Goal: Transaction & Acquisition: Purchase product/service

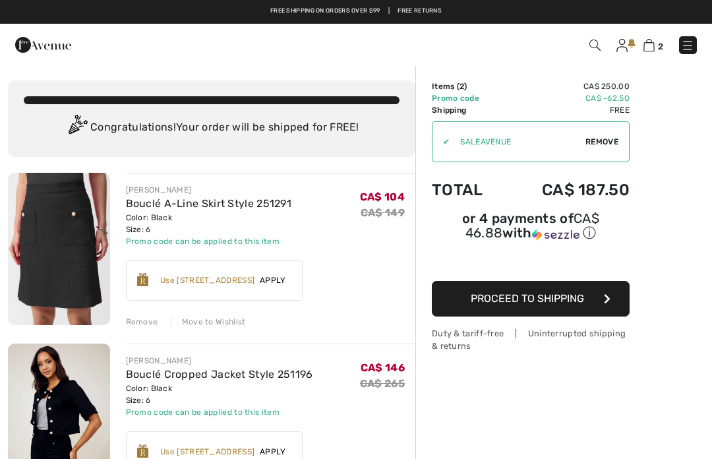
click at [607, 304] on icon "button" at bounding box center [607, 298] width 7 height 11
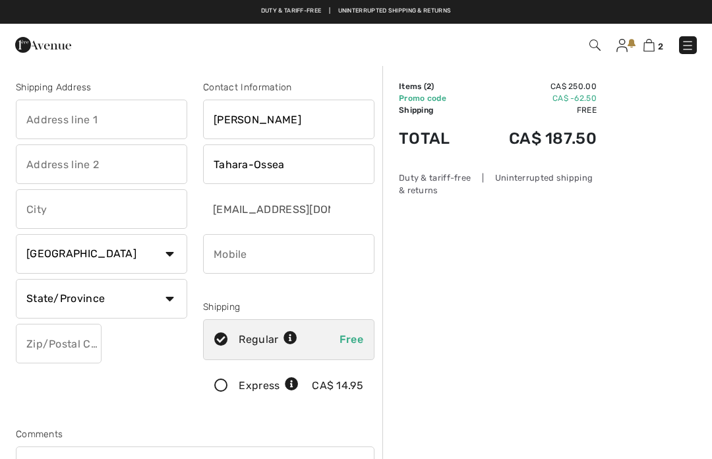
click at [122, 117] on input "text" at bounding box center [101, 120] width 171 height 40
type input "1959-152nd Street"
type input "104"
type input "[GEOGRAPHIC_DATA]"
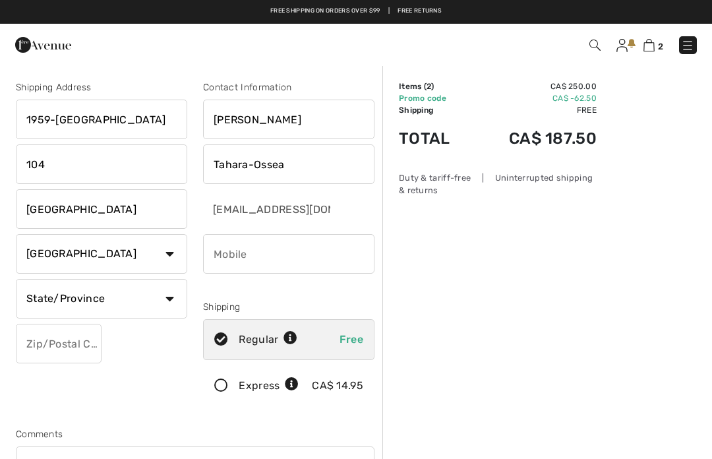
select select "BC"
type input "V4A9E3"
click at [348, 61] on div "2 Checkout" at bounding box center [356, 45] width 712 height 42
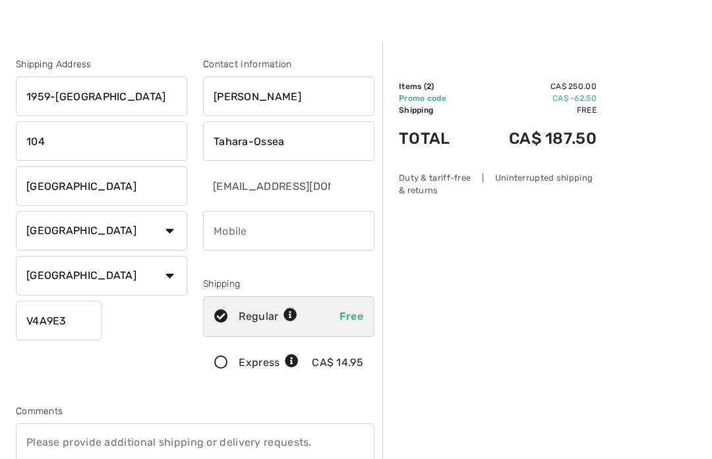
scroll to position [23, 0]
click at [292, 228] on input "phone" at bounding box center [288, 231] width 171 height 40
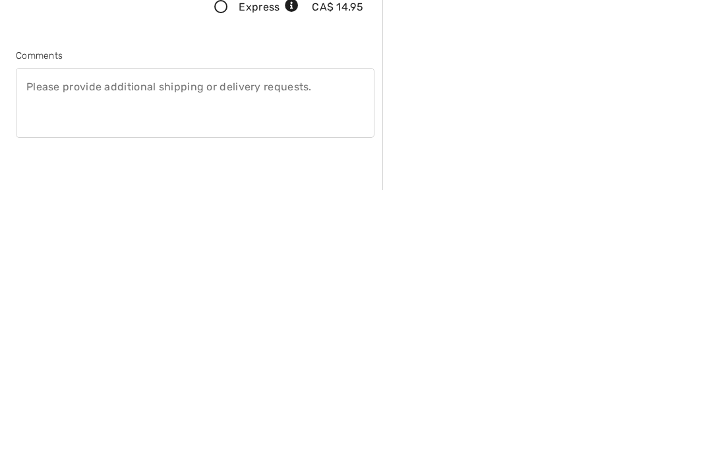
scroll to position [111, 0]
type input "6049081718"
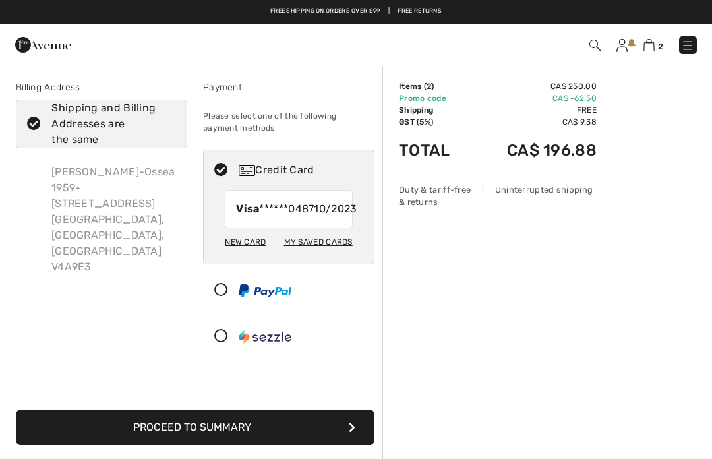
click at [38, 119] on icon at bounding box center [33, 124] width 35 height 14
click at [168, 119] on input "Shipping and Billing Addresses are the same" at bounding box center [172, 124] width 9 height 40
checkbox input "false"
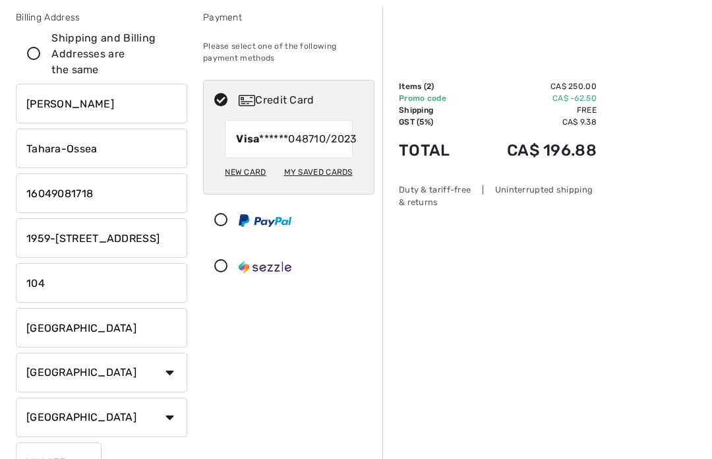
scroll to position [70, 0]
click at [148, 237] on input "1959-152Nd Street" at bounding box center [101, 238] width 171 height 40
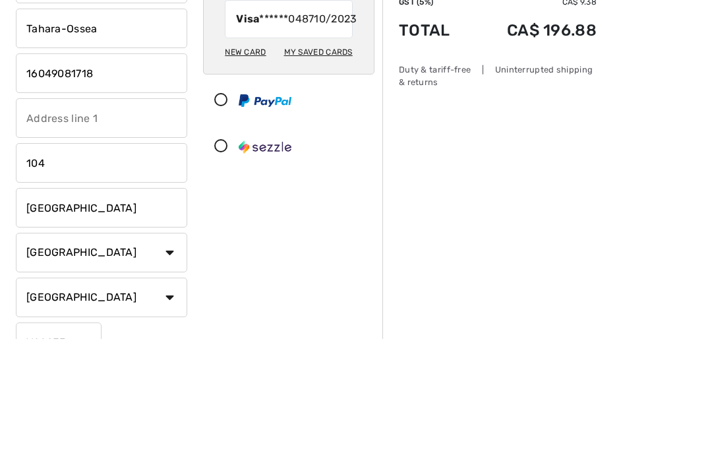
type input "# 202 15850"
type input "26Ave"
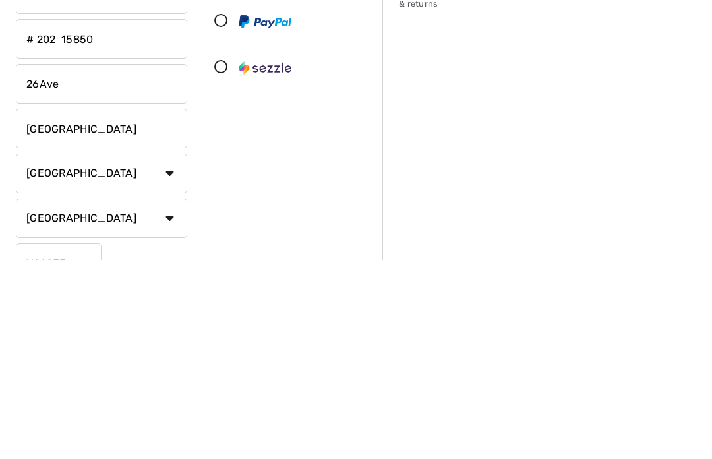
click at [475, 159] on div "Order Summary Details Items ( 2 ) CA$ 250.00 Promo code CA$ -62.50 Shipping Fre…" at bounding box center [548, 448] width 330 height 906
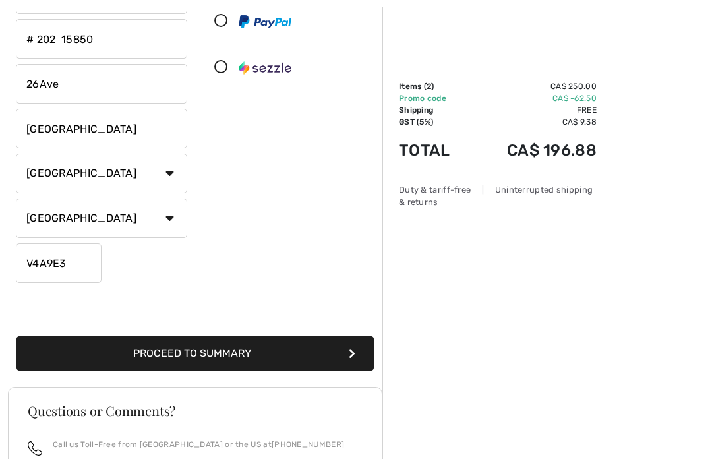
click at [84, 266] on input "V4A9E3" at bounding box center [59, 263] width 86 height 40
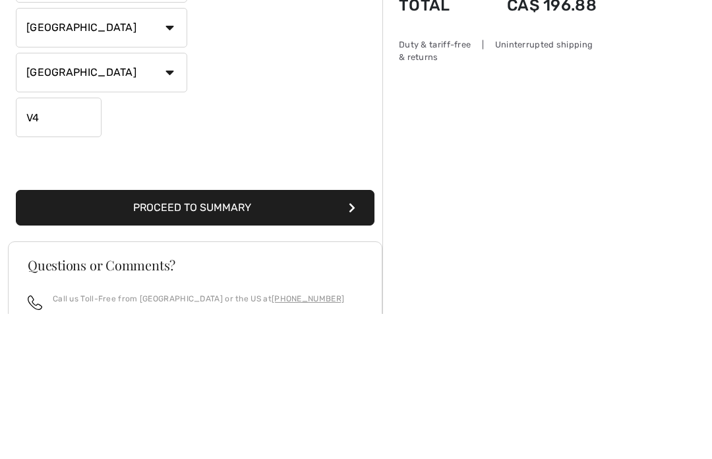
type input "V"
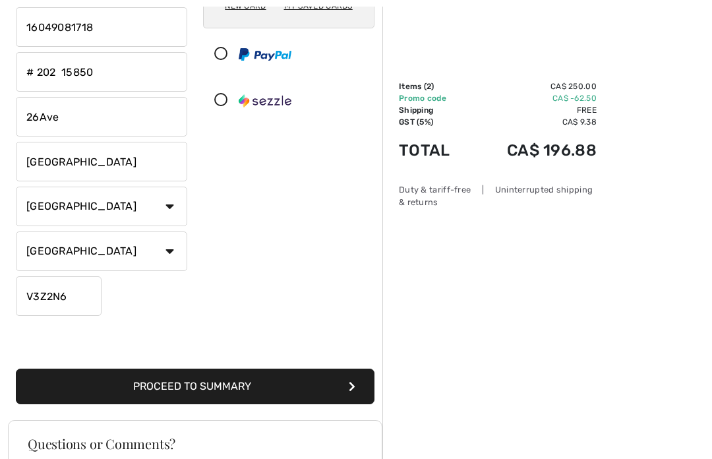
scroll to position [236, 0]
type input "V3Z2N6"
click at [197, 387] on button "Proceed to Summary" at bounding box center [195, 387] width 359 height 36
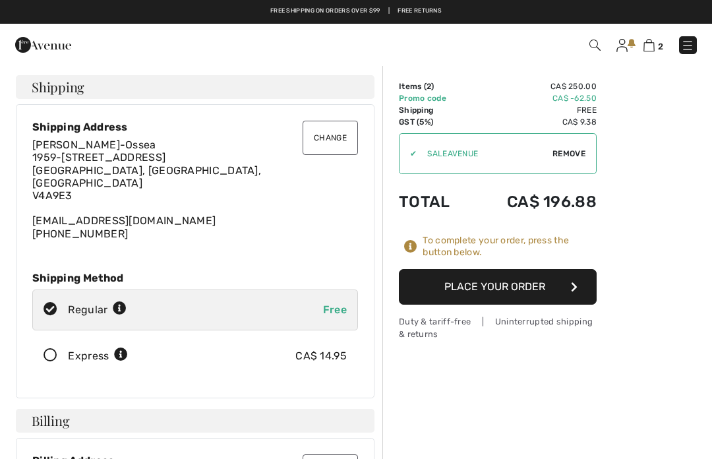
click at [568, 292] on button "Place Your Order" at bounding box center [498, 287] width 198 height 36
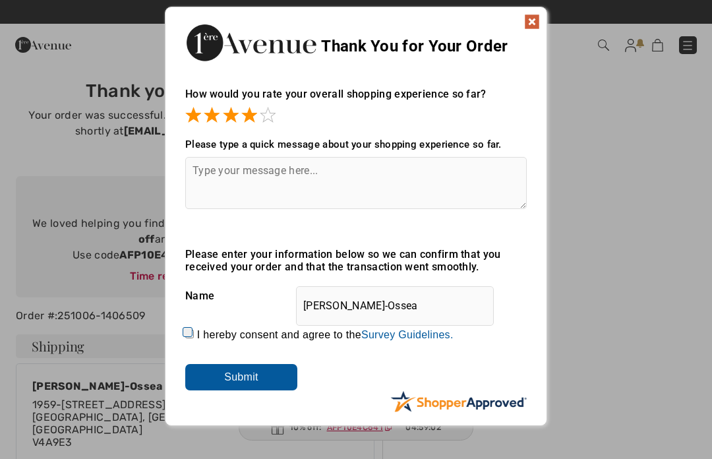
click at [263, 117] on span at bounding box center [268, 115] width 16 height 16
click at [530, 18] on img at bounding box center [532, 22] width 16 height 16
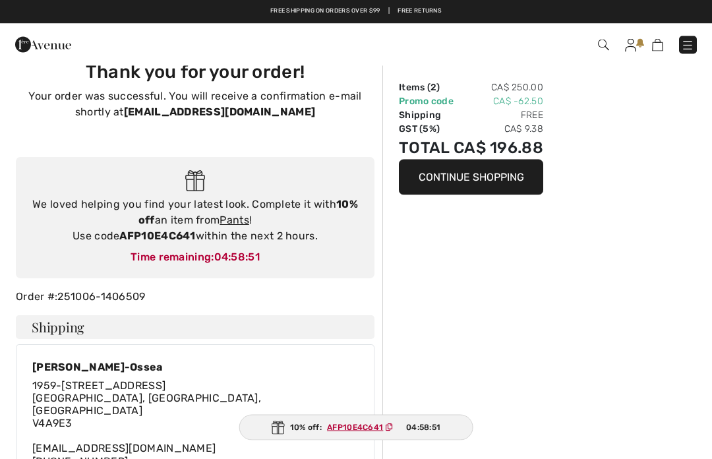
scroll to position [11, 0]
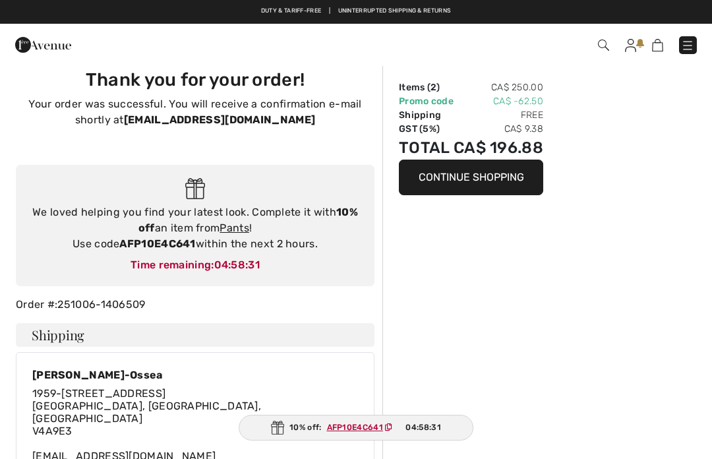
click at [240, 228] on link "Pants" at bounding box center [235, 228] width 30 height 13
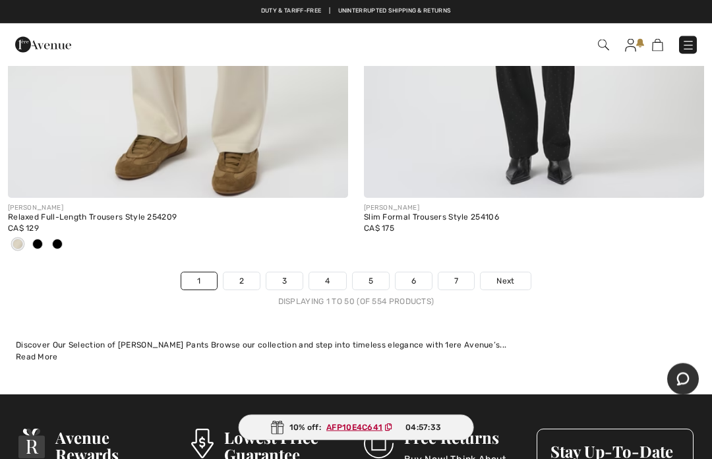
scroll to position [14733, 0]
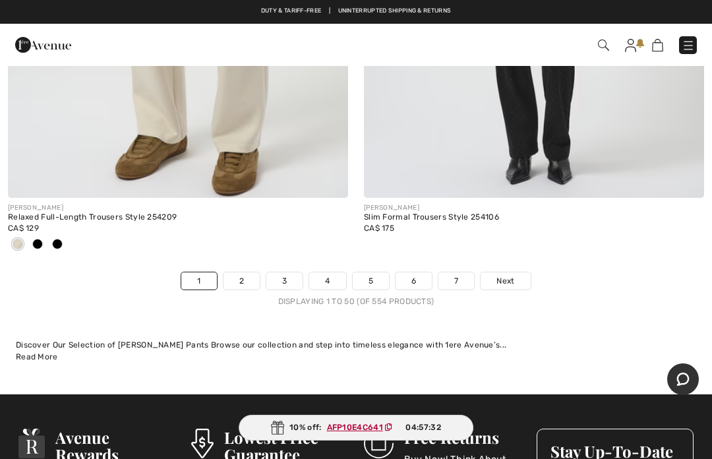
click at [514, 274] on link "Next" at bounding box center [505, 280] width 49 height 17
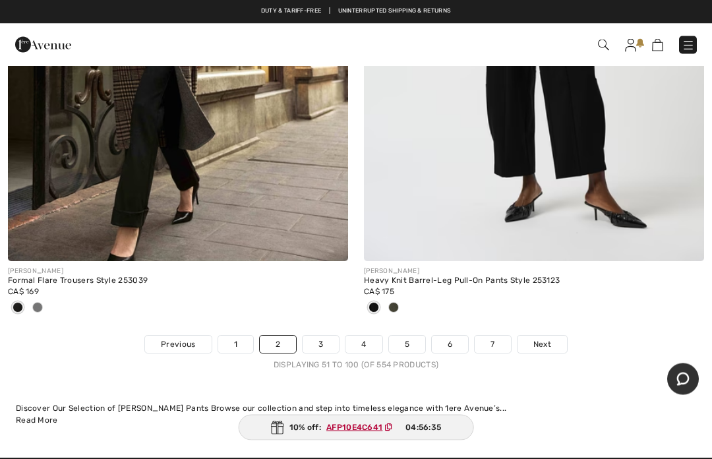
scroll to position [14648, 0]
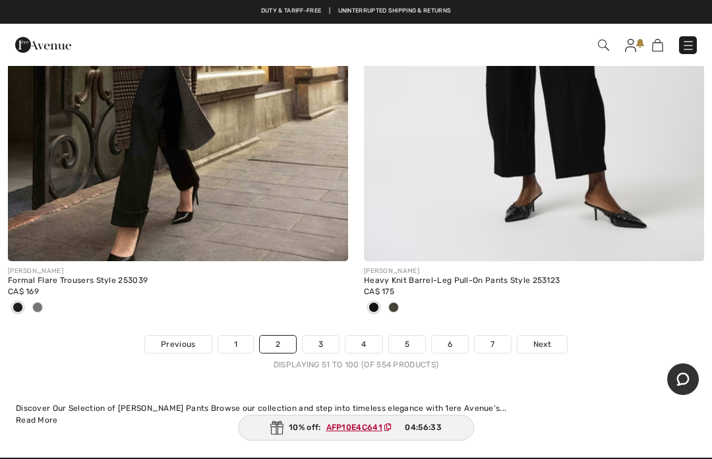
click at [553, 339] on link "Next" at bounding box center [542, 344] width 49 height 17
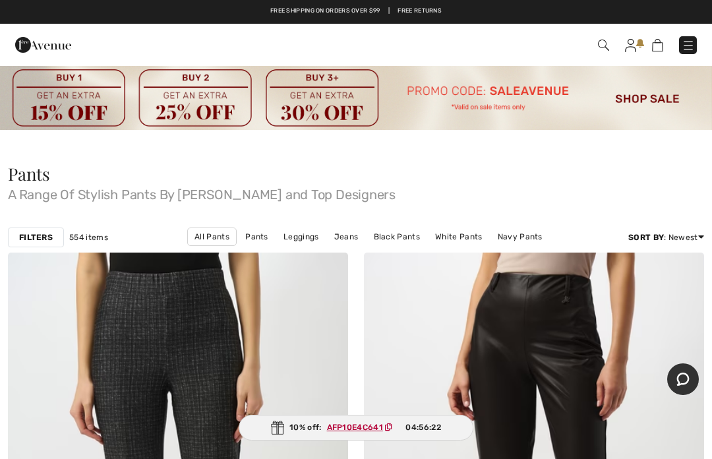
click at [647, 103] on img at bounding box center [356, 97] width 712 height 65
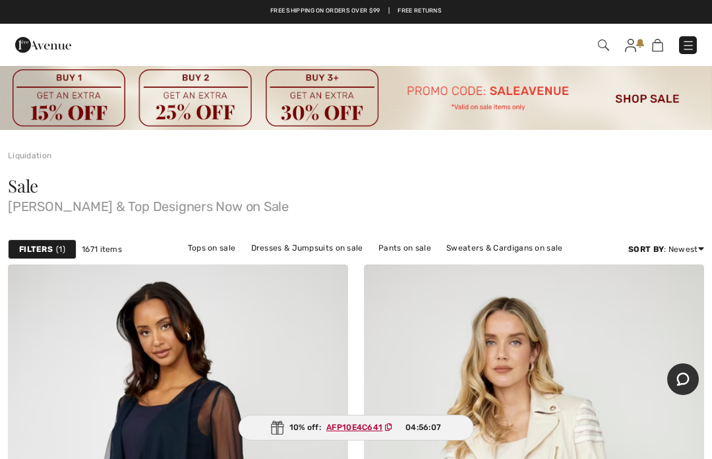
click at [282, 249] on link "Dresses & Jumpsuits on sale" at bounding box center [307, 247] width 125 height 17
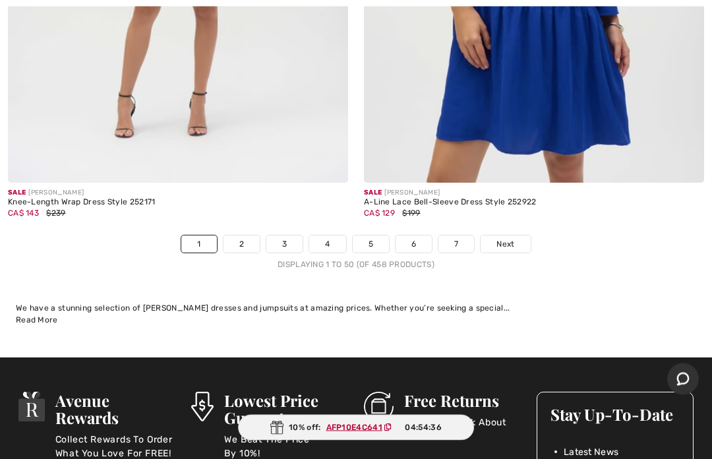
scroll to position [14850, 0]
click at [516, 238] on link "Next" at bounding box center [505, 243] width 49 height 17
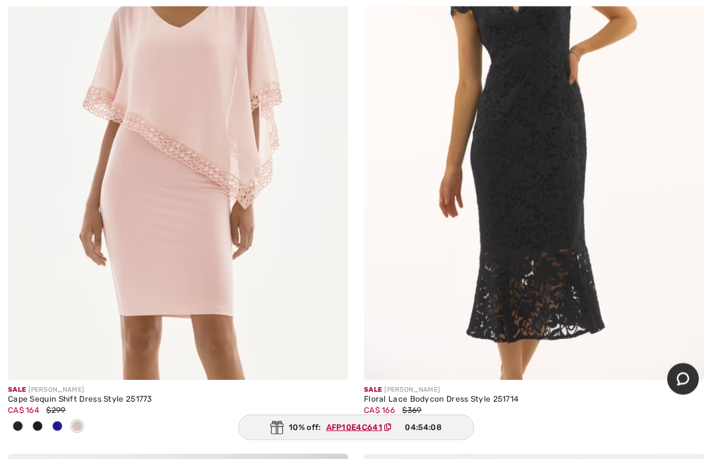
scroll to position [7439, 0]
click at [590, 242] on img at bounding box center [534, 124] width 340 height 510
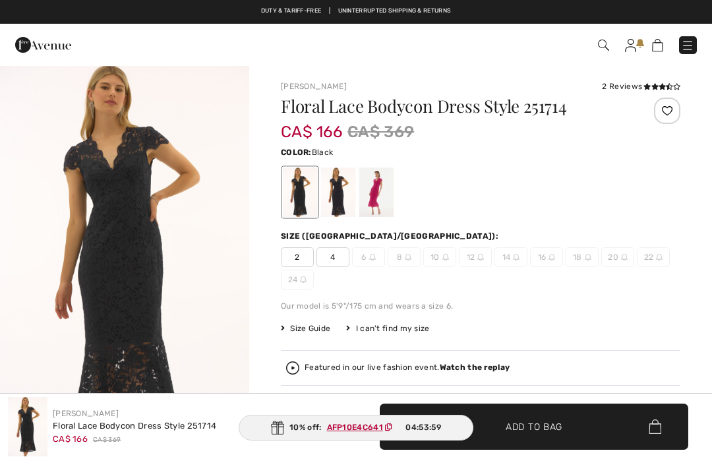
checkbox input "true"
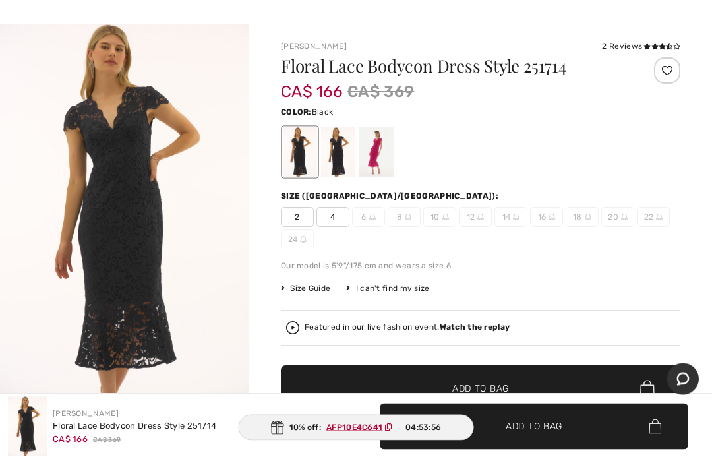
scroll to position [40, 0]
click at [346, 158] on div at bounding box center [338, 151] width 34 height 49
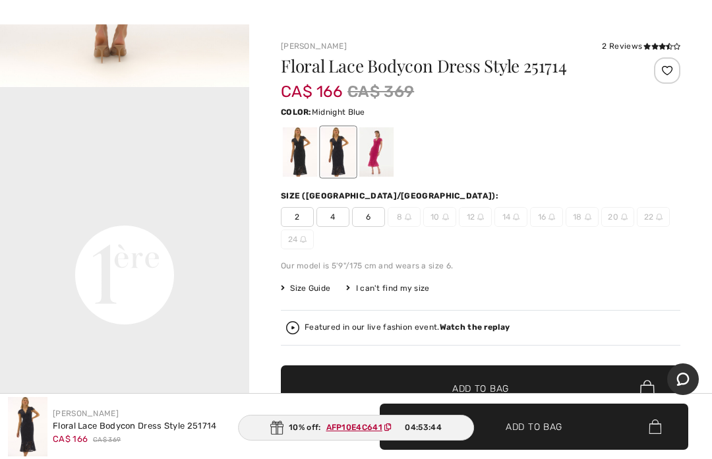
scroll to position [742, 0]
click at [378, 150] on div at bounding box center [376, 151] width 34 height 49
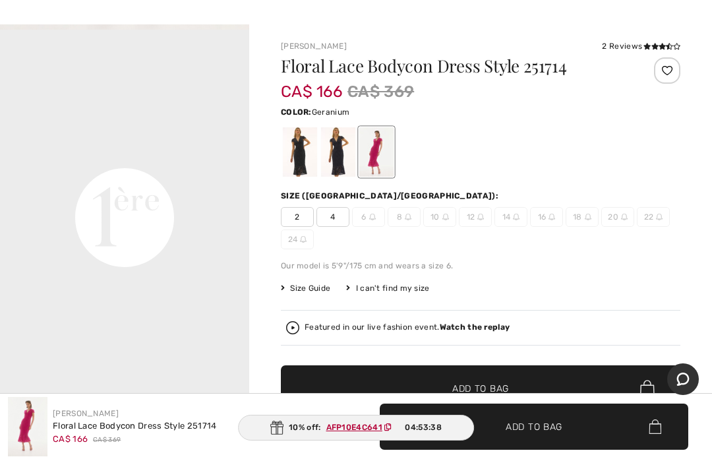
click at [339, 158] on div at bounding box center [338, 151] width 34 height 49
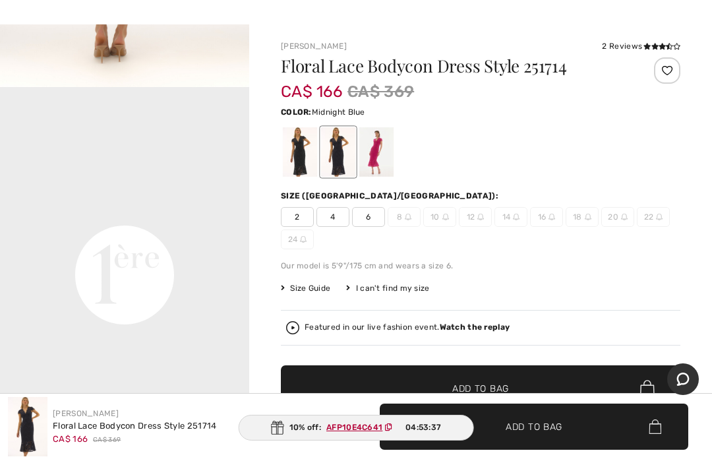
scroll to position [0, 0]
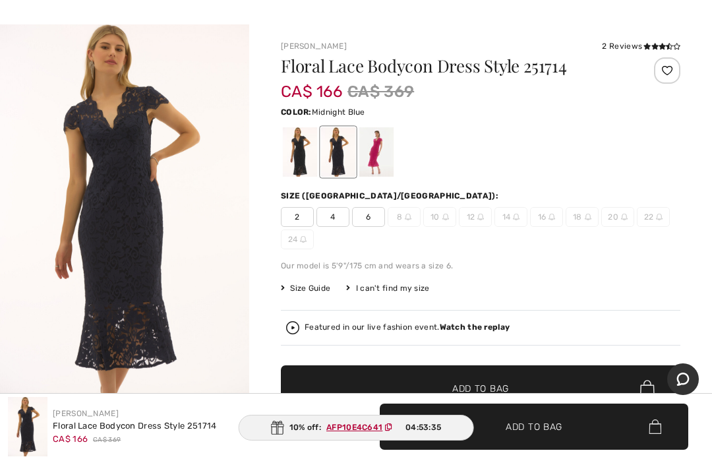
click at [305, 152] on div at bounding box center [300, 151] width 34 height 49
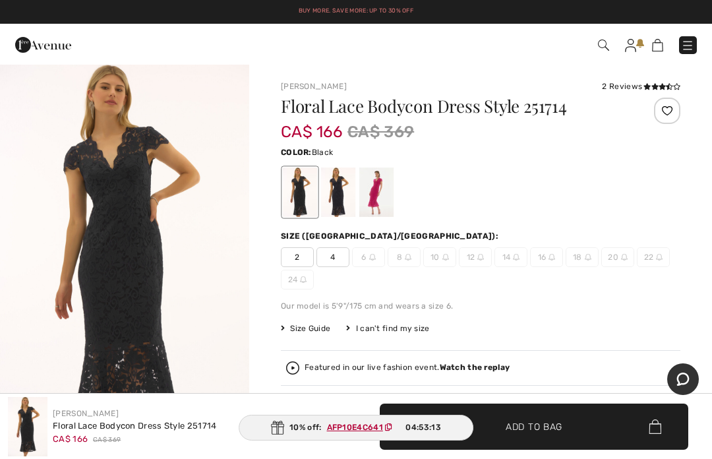
scroll to position [11, 0]
click at [344, 194] on div at bounding box center [338, 192] width 34 height 49
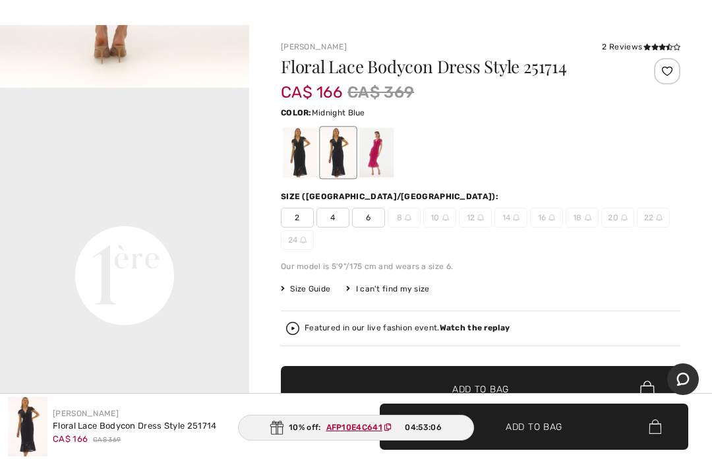
scroll to position [42, 0]
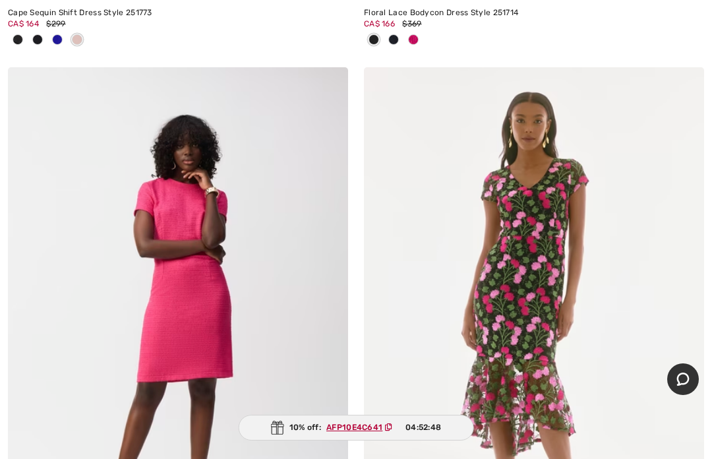
scroll to position [7832, 0]
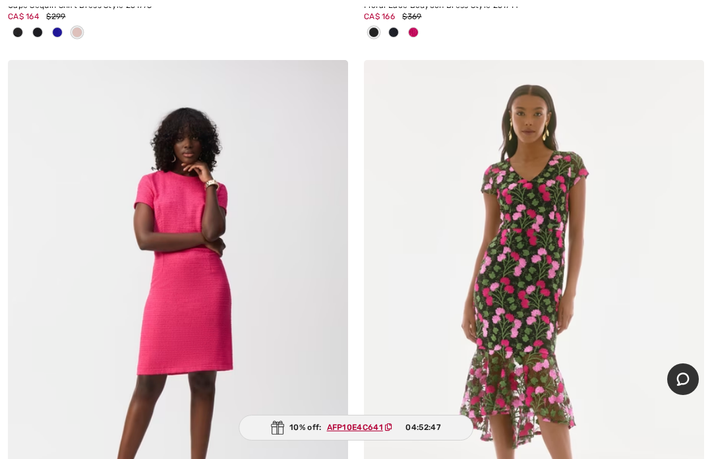
click at [594, 279] on img at bounding box center [534, 315] width 340 height 510
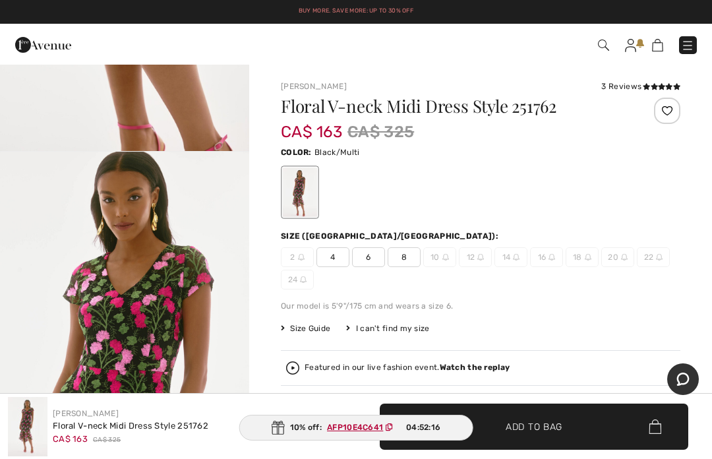
scroll to position [1483, 0]
click at [403, 255] on span "8" at bounding box center [404, 257] width 33 height 20
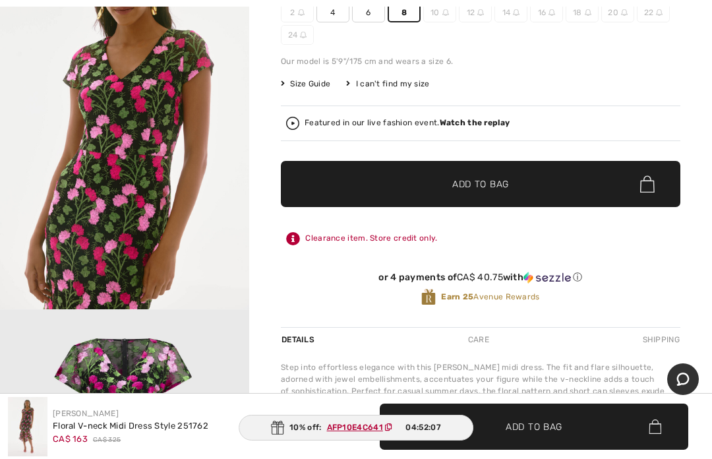
scroll to position [264, 0]
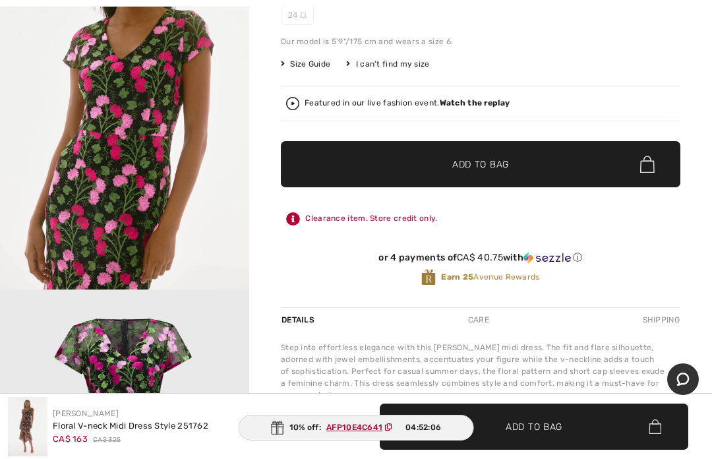
click at [566, 172] on span "✔ Added to Bag Add to Bag" at bounding box center [481, 164] width 400 height 46
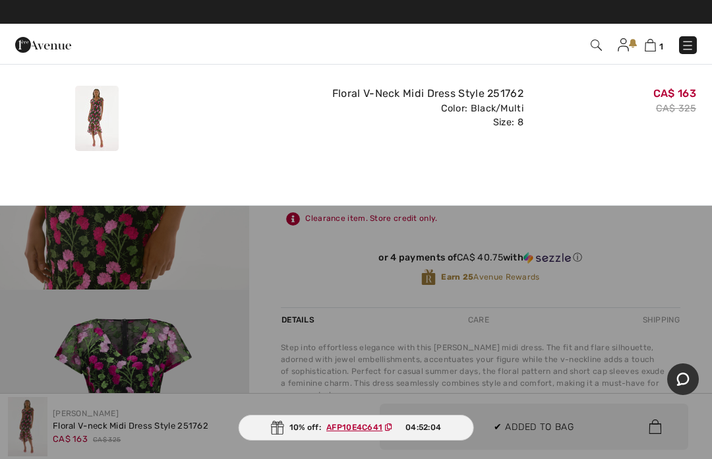
scroll to position [0, 0]
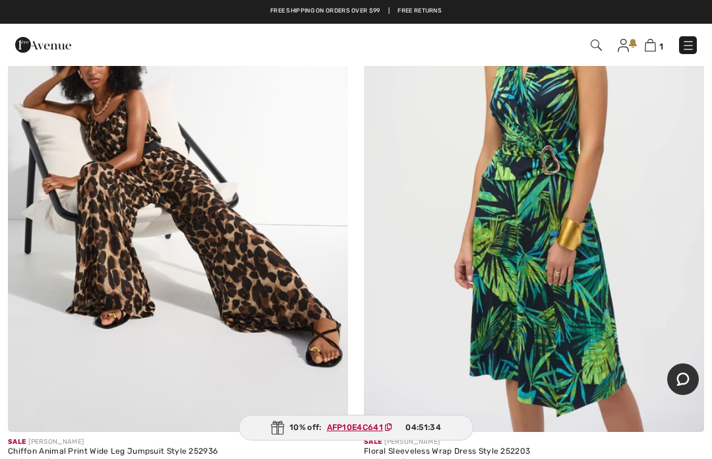
scroll to position [888, 0]
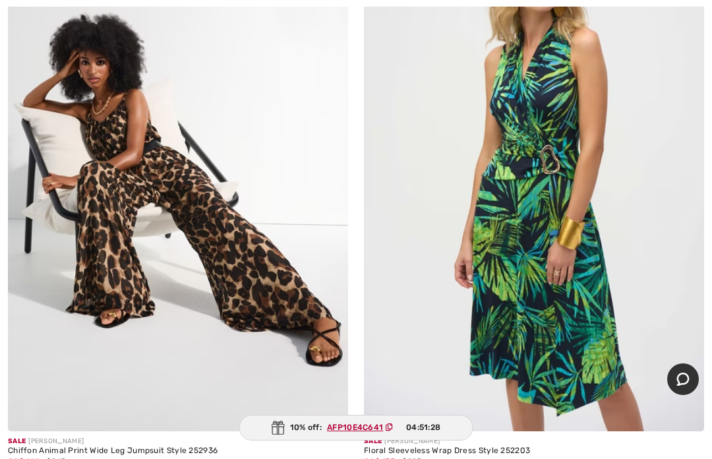
click at [228, 262] on img at bounding box center [178, 176] width 340 height 510
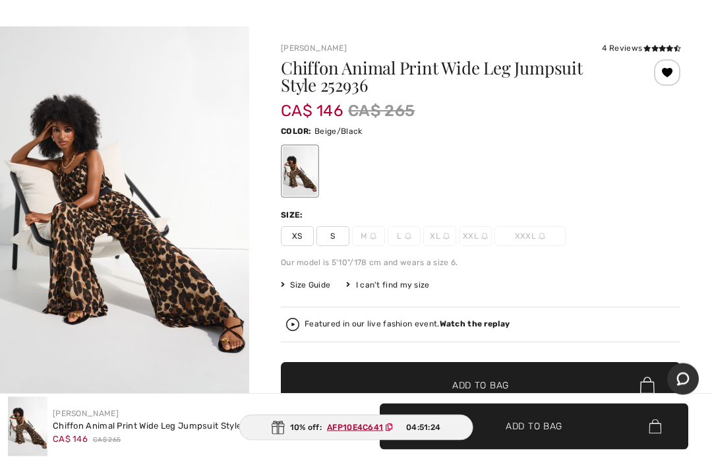
scroll to position [39, 0]
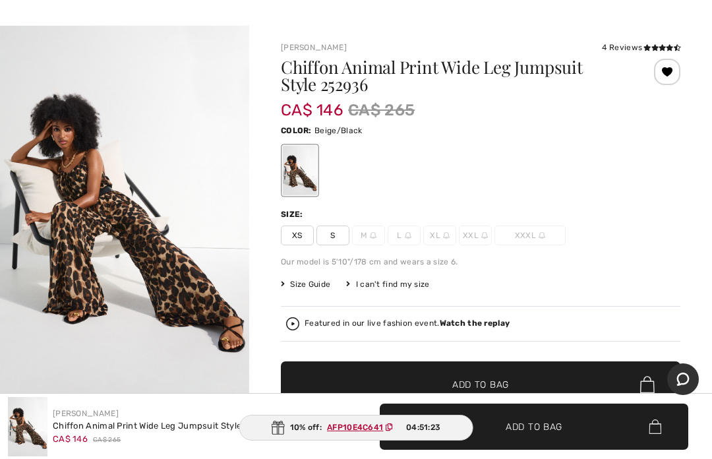
click at [330, 237] on span "S" at bounding box center [333, 236] width 33 height 20
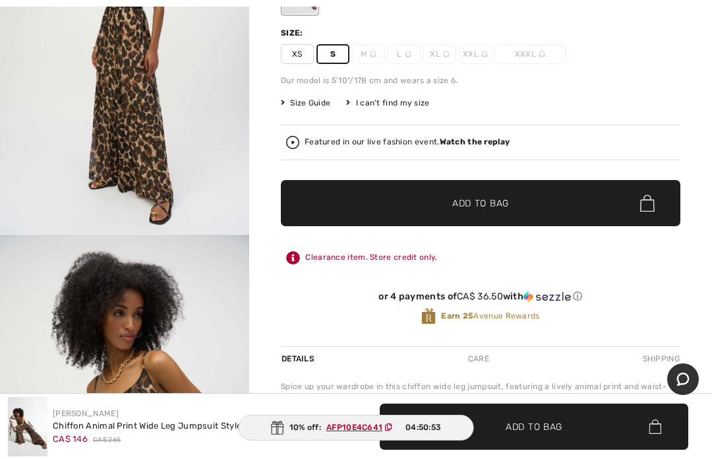
scroll to position [1105, 0]
click at [491, 192] on span "✔ Added to Bag Add to Bag" at bounding box center [481, 203] width 400 height 46
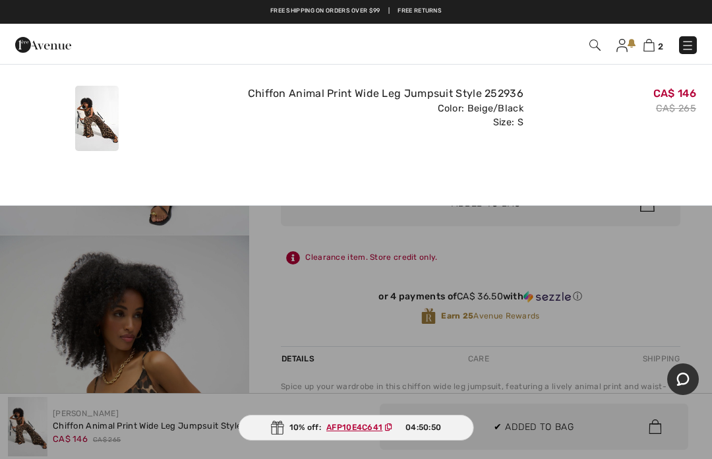
scroll to position [0, 0]
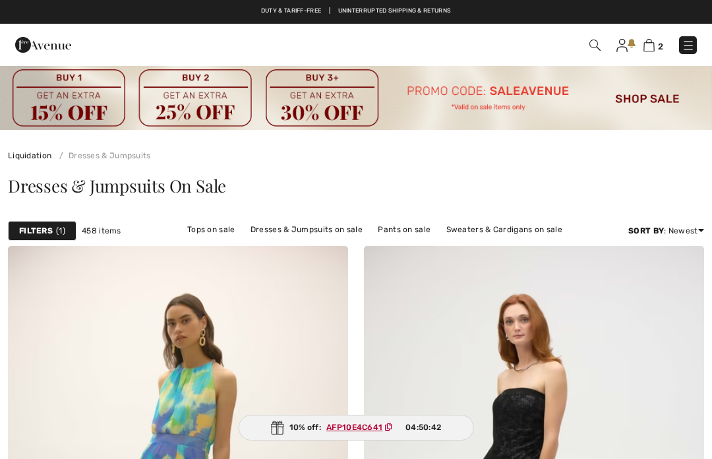
checkbox input "true"
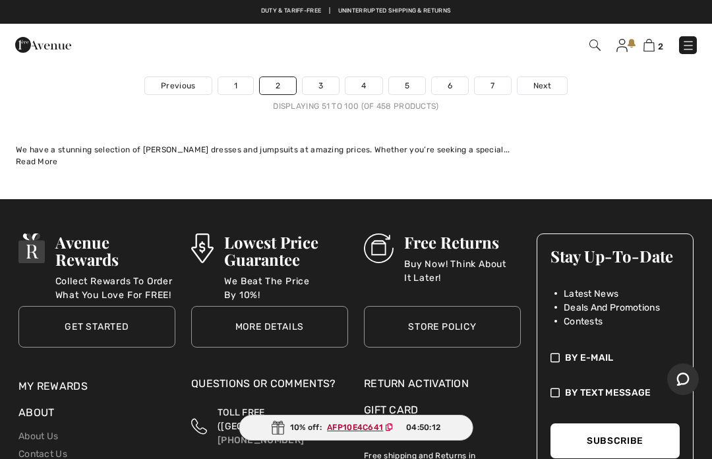
scroll to position [15053, 0]
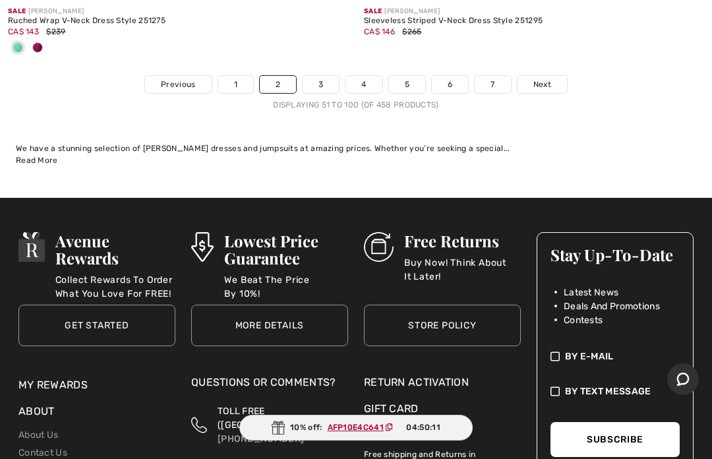
click at [545, 78] on span "Next" at bounding box center [543, 84] width 18 height 12
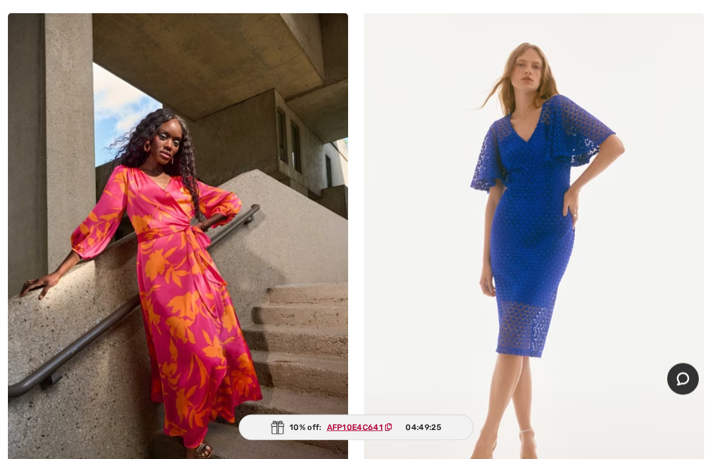
scroll to position [12601, 0]
click at [586, 242] on img at bounding box center [534, 268] width 340 height 510
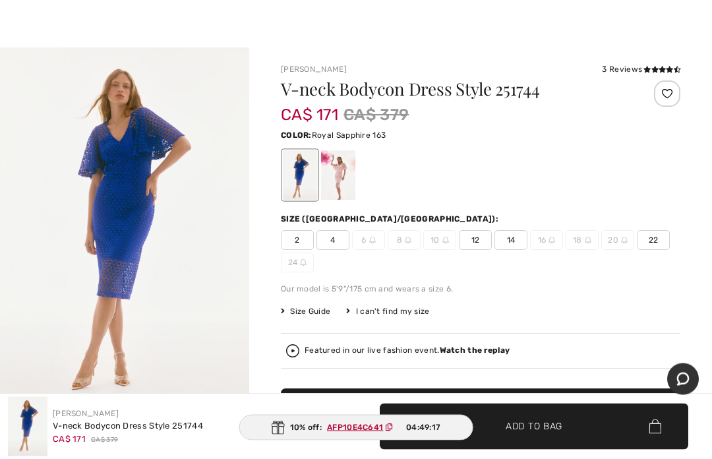
scroll to position [17, 0]
click at [341, 175] on div at bounding box center [338, 174] width 34 height 49
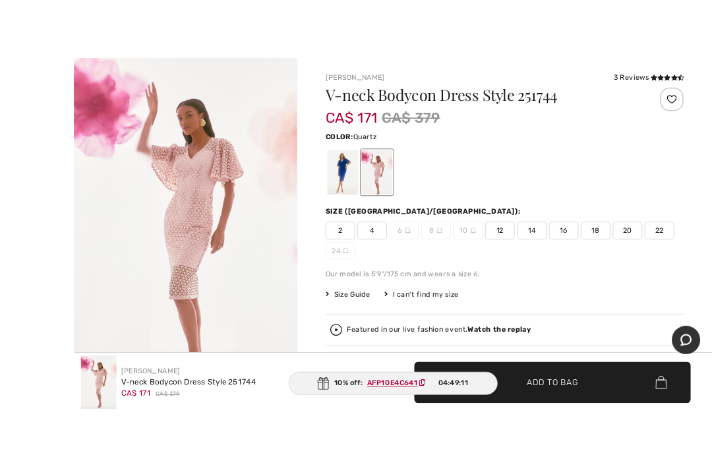
scroll to position [15, 0]
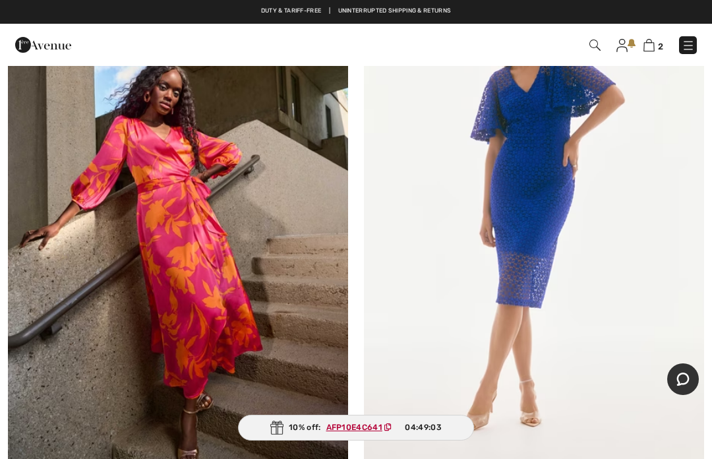
click at [192, 253] on img at bounding box center [178, 219] width 340 height 510
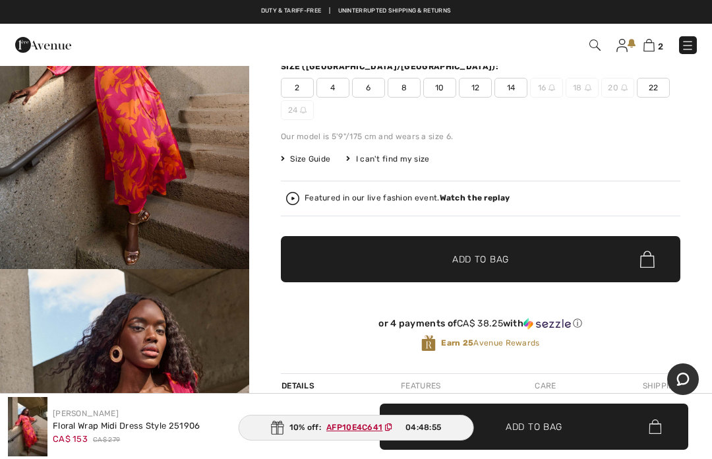
scroll to position [152, 0]
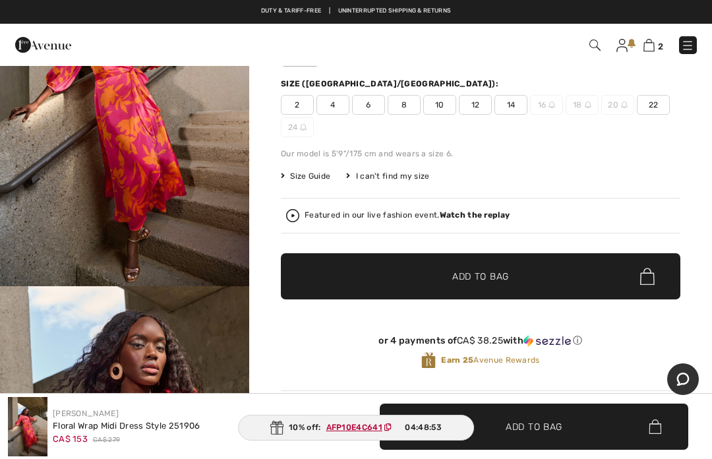
click at [405, 109] on span "8" at bounding box center [404, 105] width 33 height 20
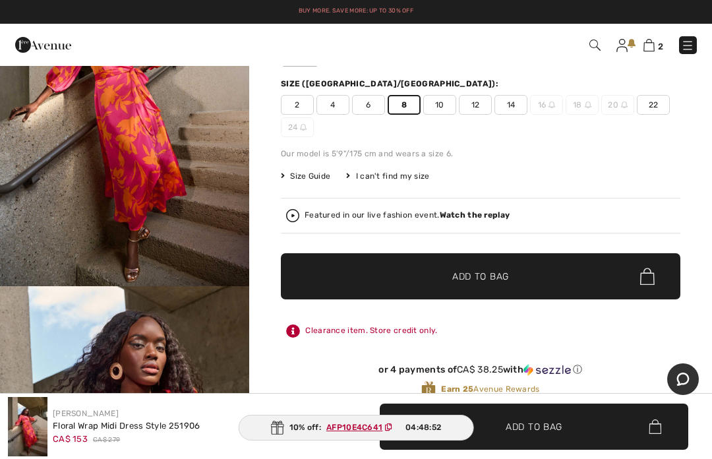
click at [476, 274] on span "Add to Bag" at bounding box center [480, 277] width 57 height 14
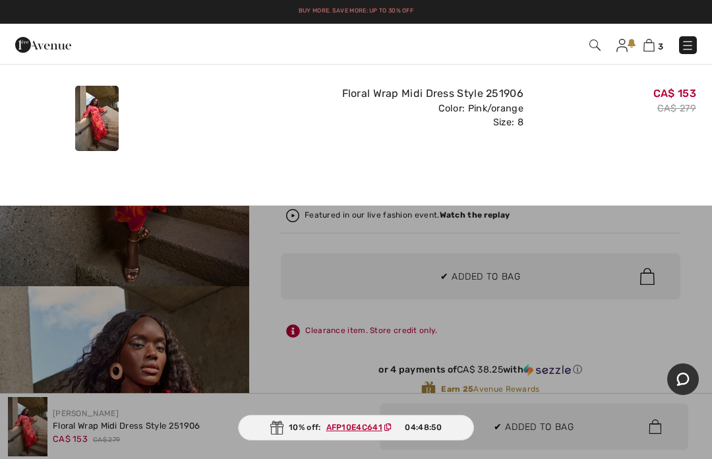
scroll to position [0, 0]
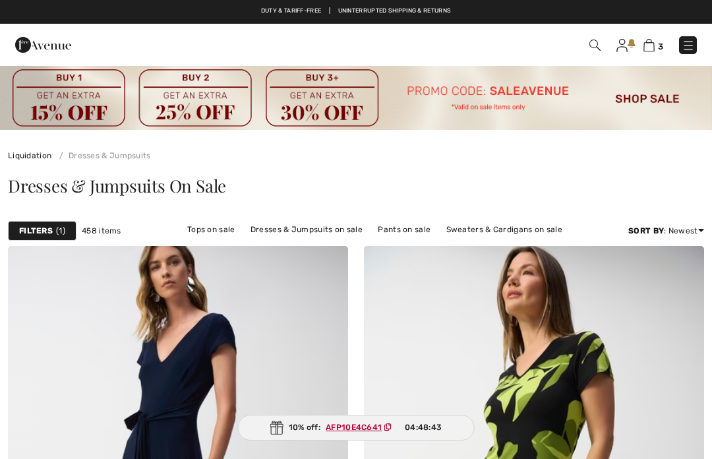
scroll to position [12634, 0]
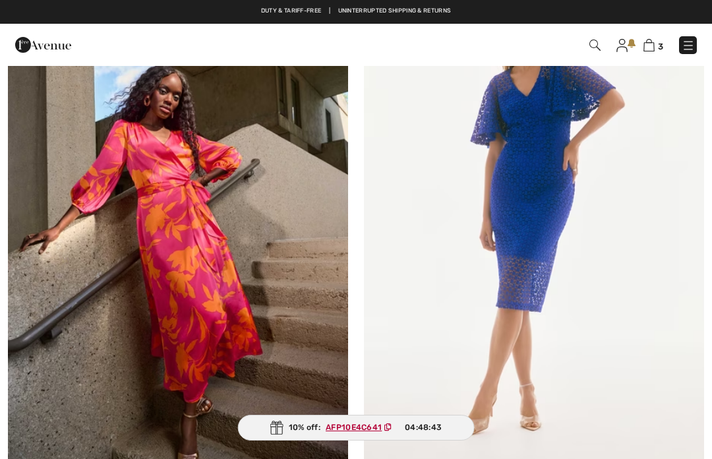
checkbox input "true"
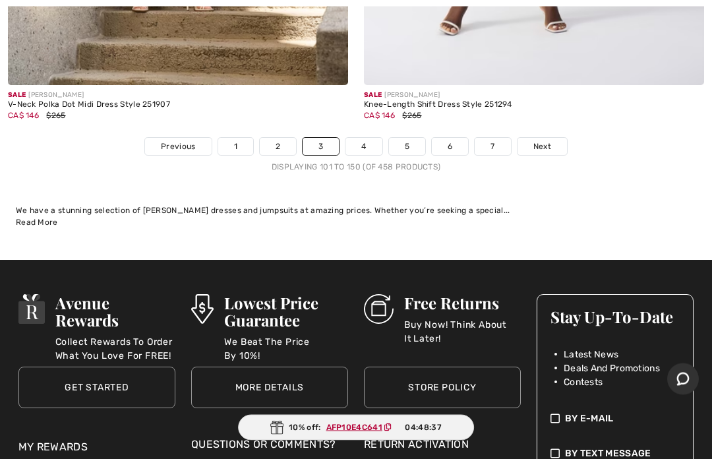
scroll to position [14904, 0]
click at [547, 140] on span "Next" at bounding box center [543, 146] width 18 height 12
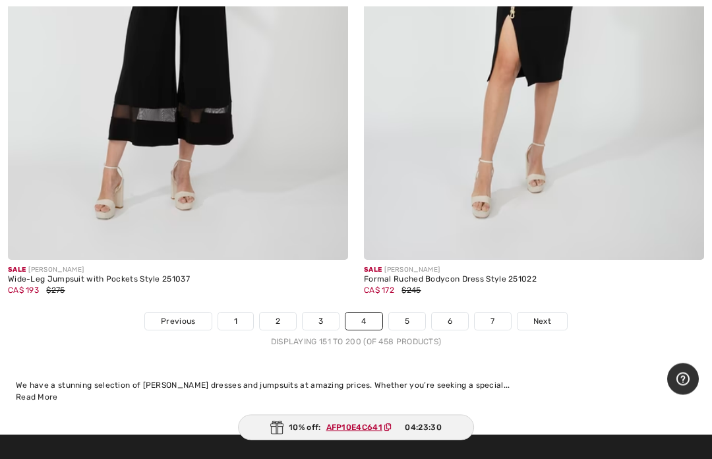
scroll to position [14490, 0]
click at [547, 317] on link "Next" at bounding box center [542, 321] width 49 height 17
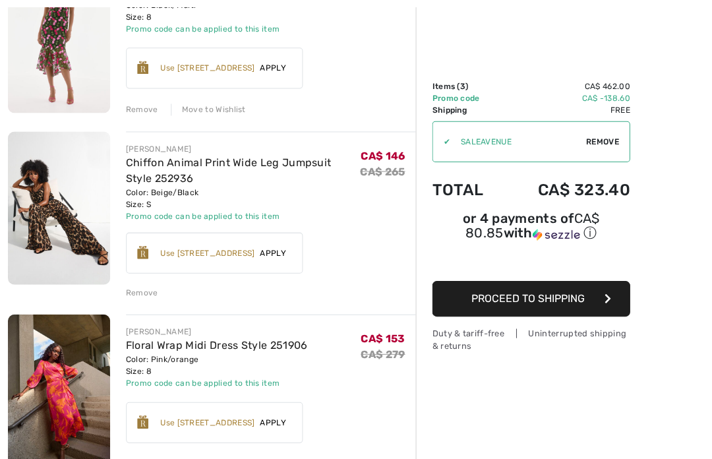
scroll to position [214, 0]
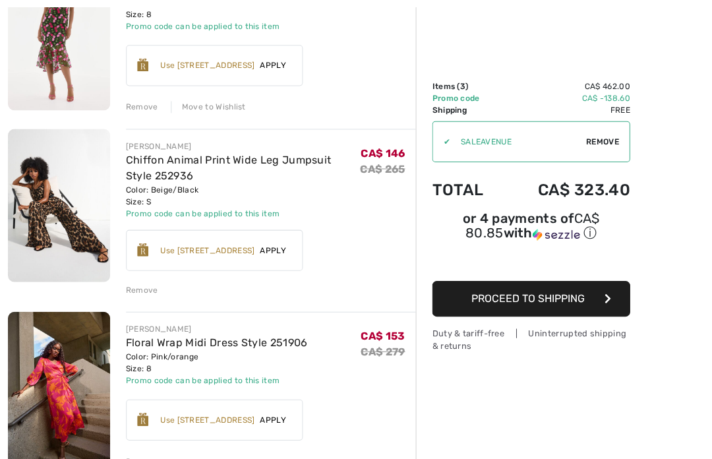
click at [144, 458] on div "Remove" at bounding box center [142, 462] width 32 height 12
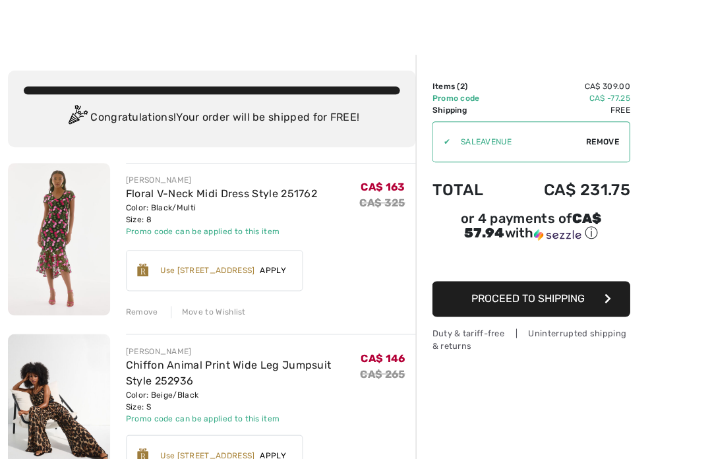
scroll to position [11, 0]
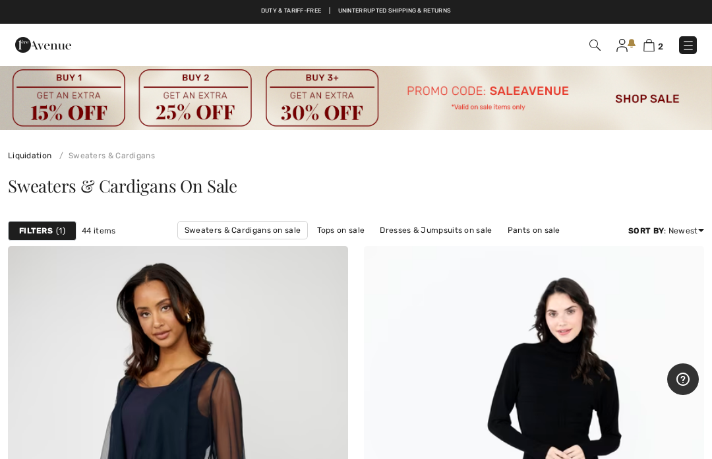
click at [350, 233] on link "Tops on sale" at bounding box center [341, 230] width 61 height 17
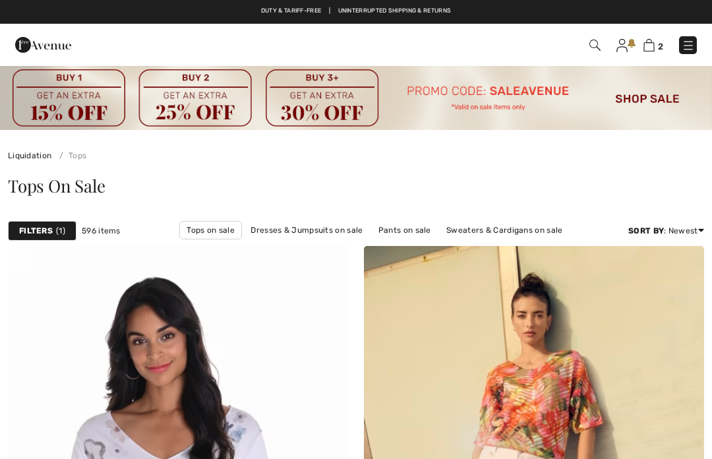
checkbox input "true"
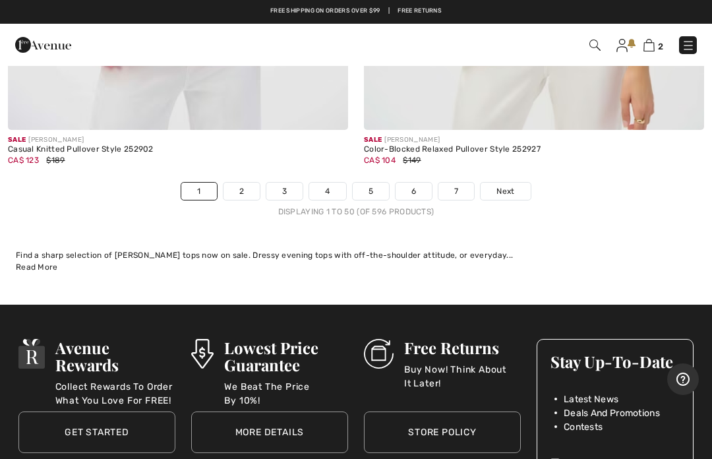
scroll to position [14854, 0]
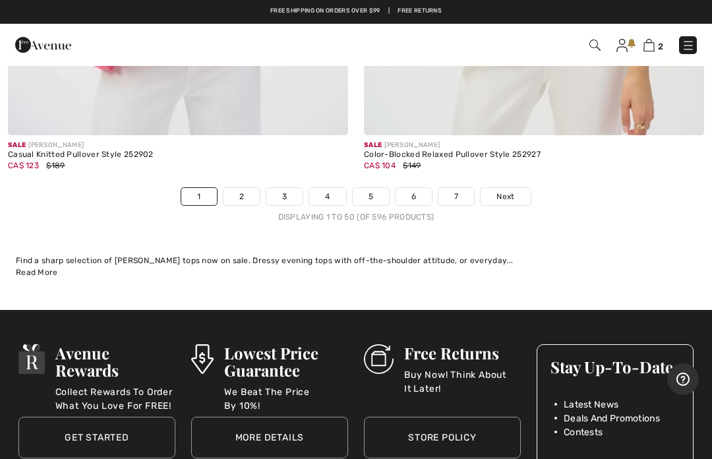
click at [508, 191] on span "Next" at bounding box center [506, 197] width 18 height 12
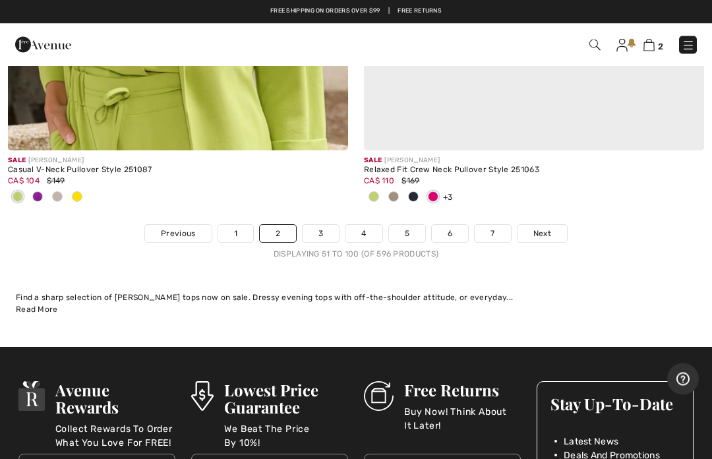
scroll to position [14860, 0]
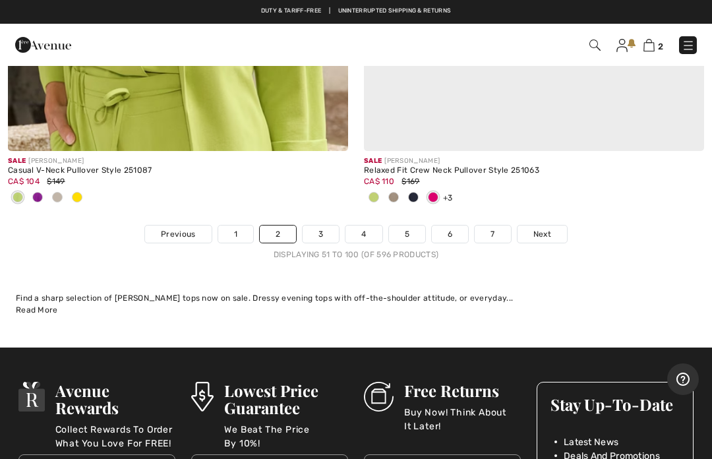
click at [548, 228] on span "Next" at bounding box center [543, 234] width 18 height 12
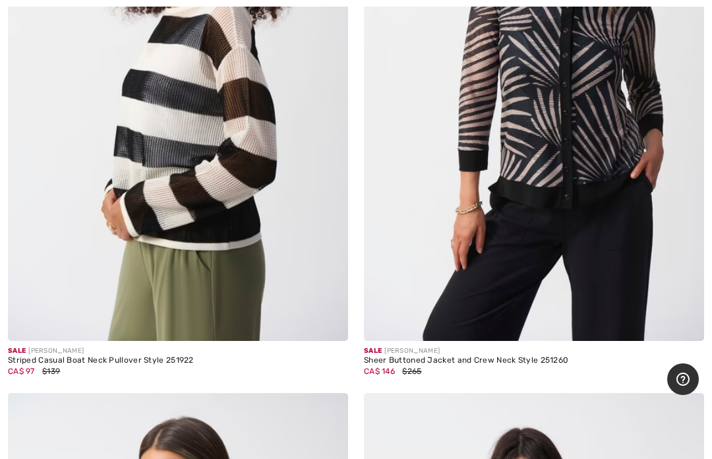
scroll to position [2753, 0]
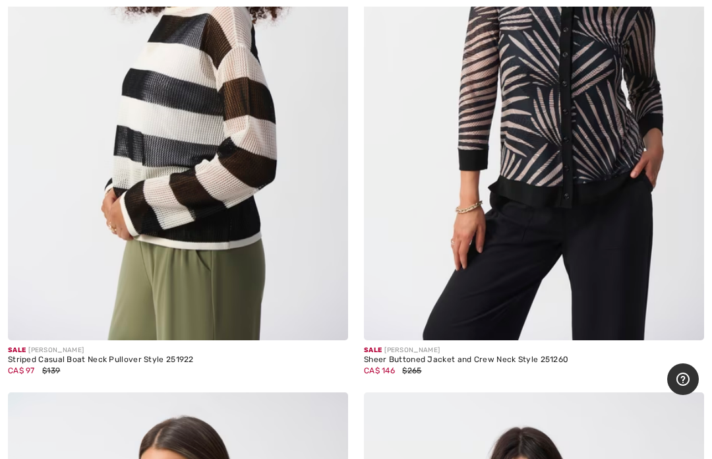
click at [553, 108] on img at bounding box center [534, 85] width 340 height 510
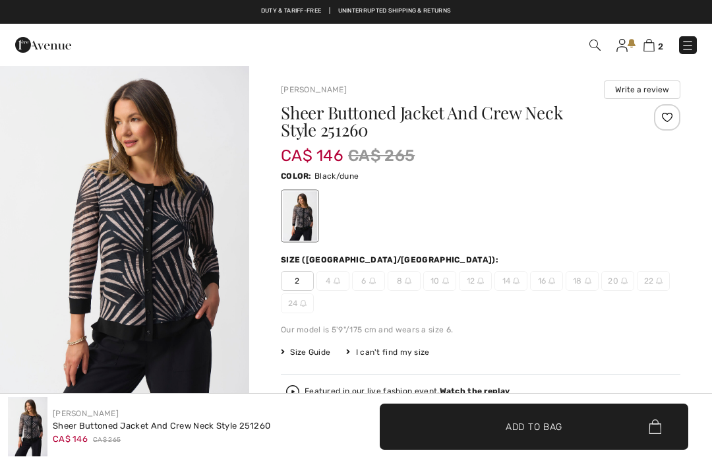
checkbox input "true"
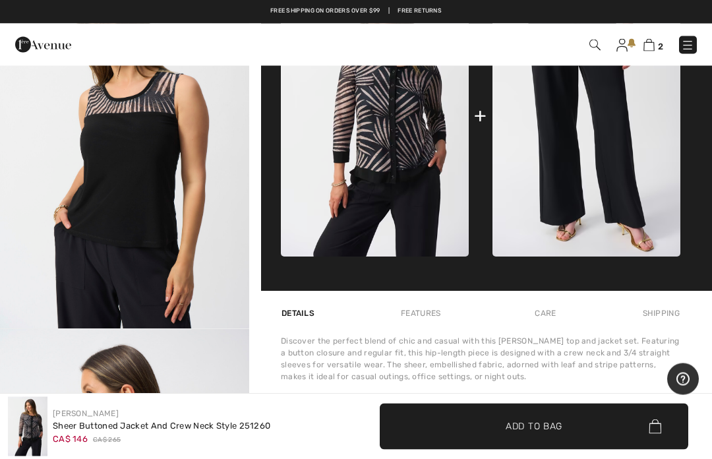
scroll to position [662, 0]
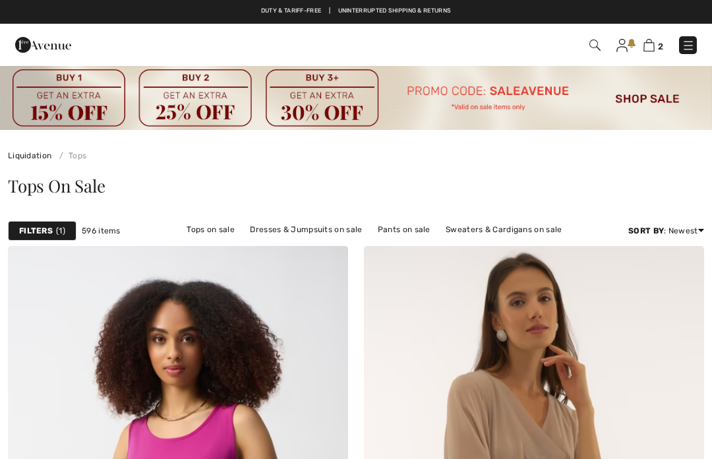
scroll to position [2763, 0]
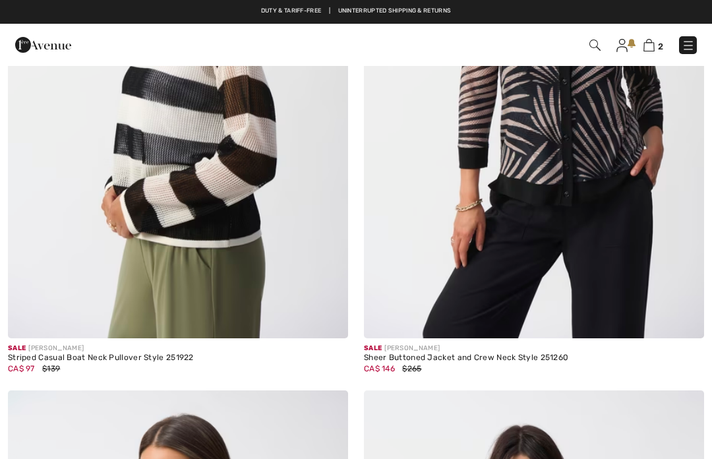
checkbox input "true"
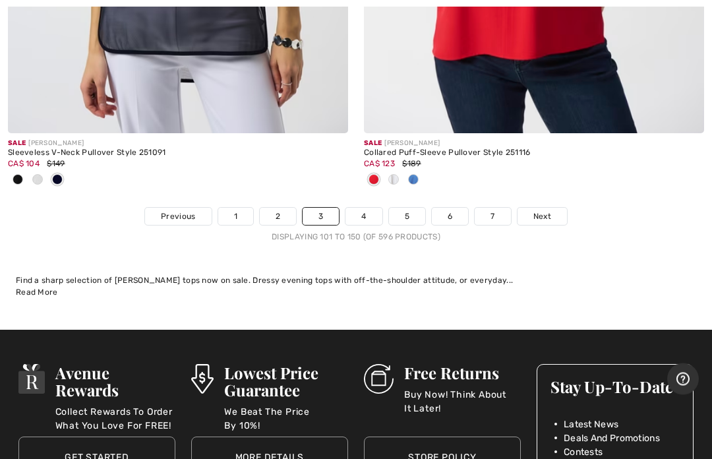
scroll to position [14943, 0]
click at [547, 210] on span "Next" at bounding box center [543, 216] width 18 height 12
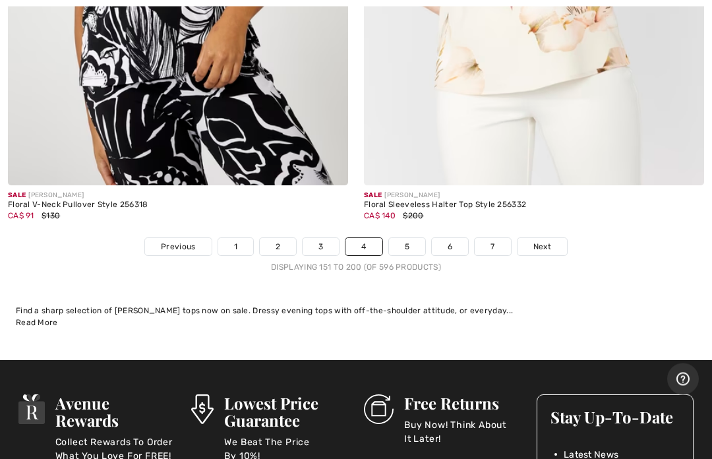
scroll to position [14725, 0]
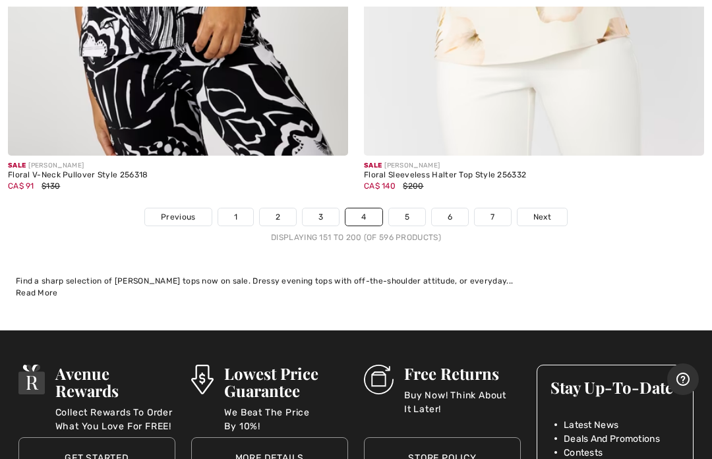
click at [556, 208] on link "Next" at bounding box center [542, 216] width 49 height 17
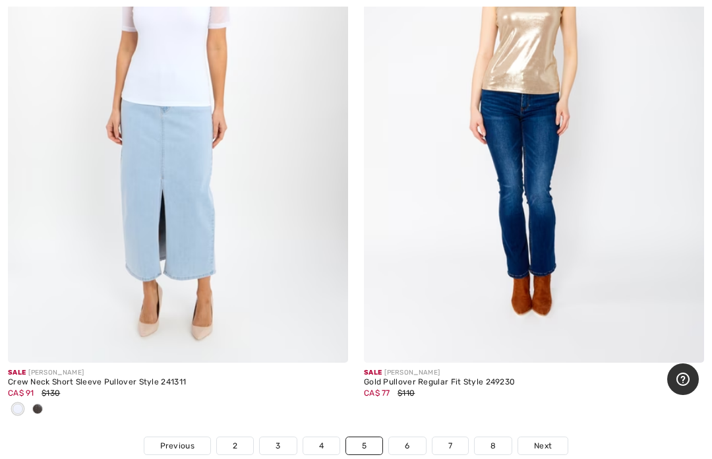
scroll to position [14497, 0]
click at [36, 403] on span at bounding box center [37, 408] width 11 height 11
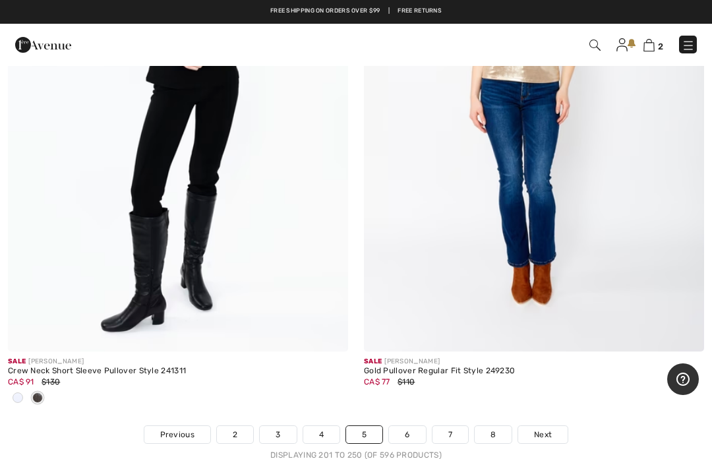
scroll to position [14451, 0]
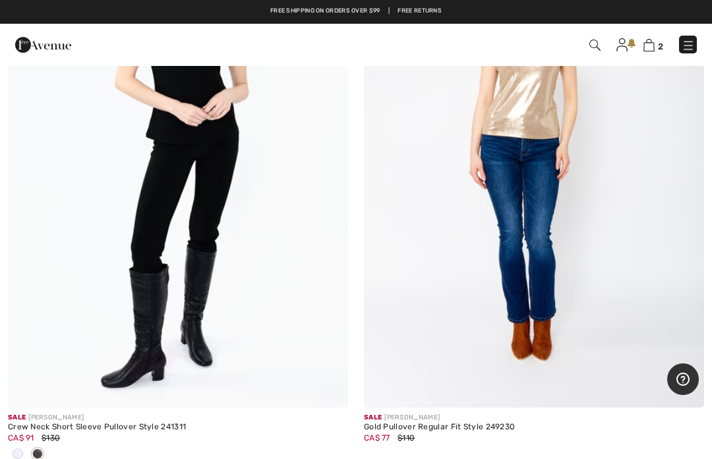
click at [218, 249] on img at bounding box center [178, 152] width 340 height 510
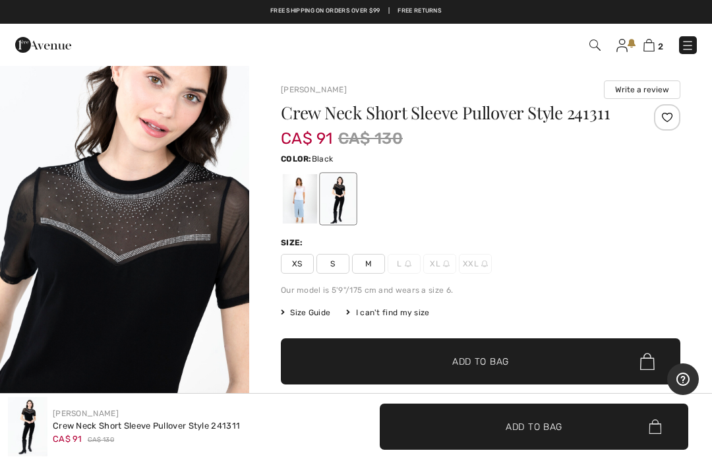
scroll to position [1225, 0]
click at [298, 207] on div at bounding box center [300, 198] width 34 height 49
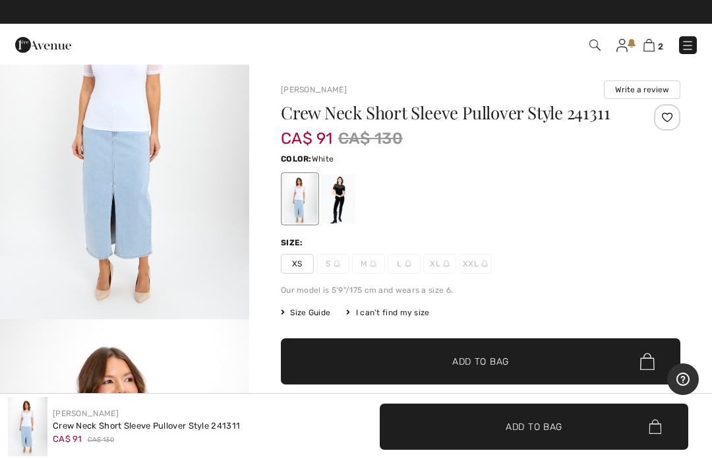
scroll to position [0, 0]
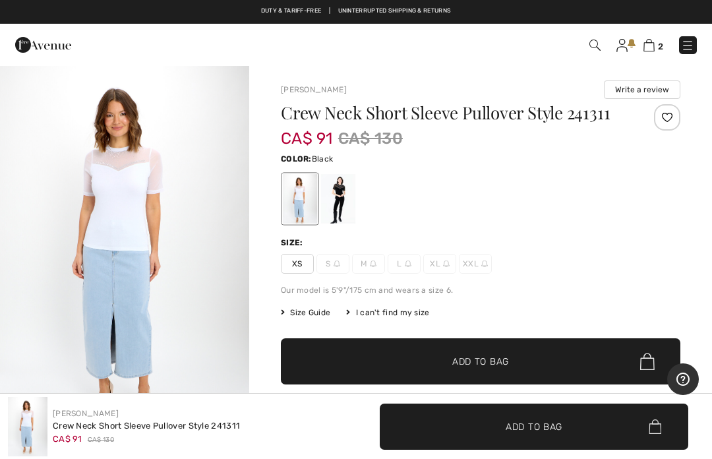
click at [352, 180] on div at bounding box center [338, 198] width 34 height 49
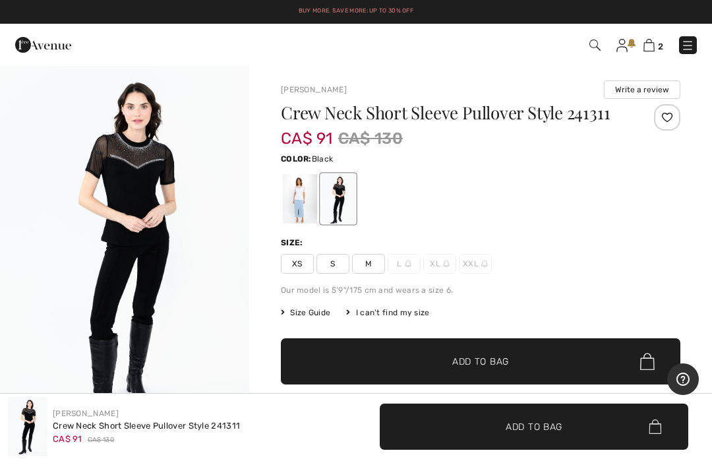
click at [11, 267] on img "1 / 4" at bounding box center [124, 252] width 249 height 374
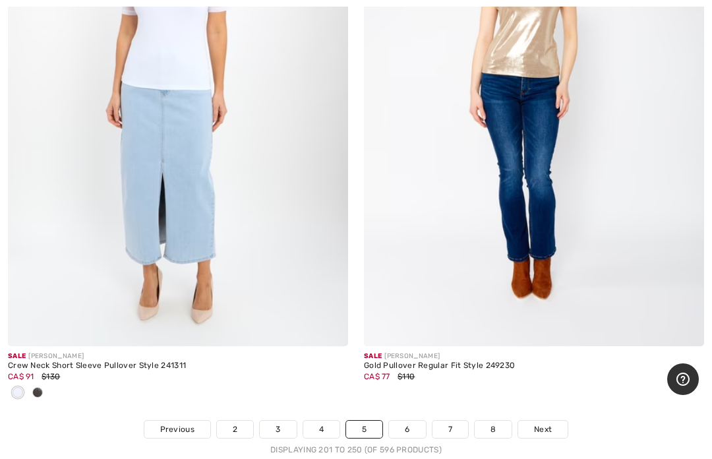
scroll to position [14517, 0]
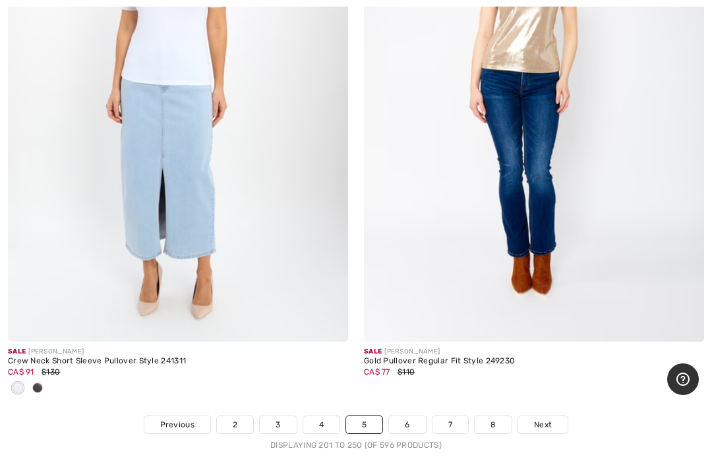
click at [545, 419] on span "Next" at bounding box center [543, 425] width 18 height 12
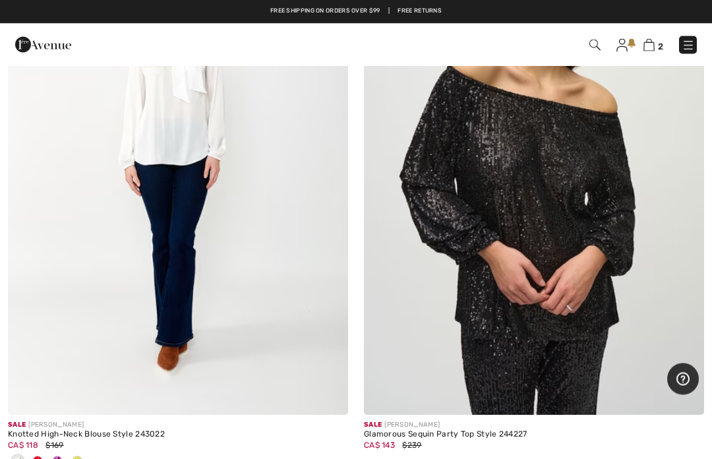
scroll to position [14456, 0]
